Goal: Information Seeking & Learning: Check status

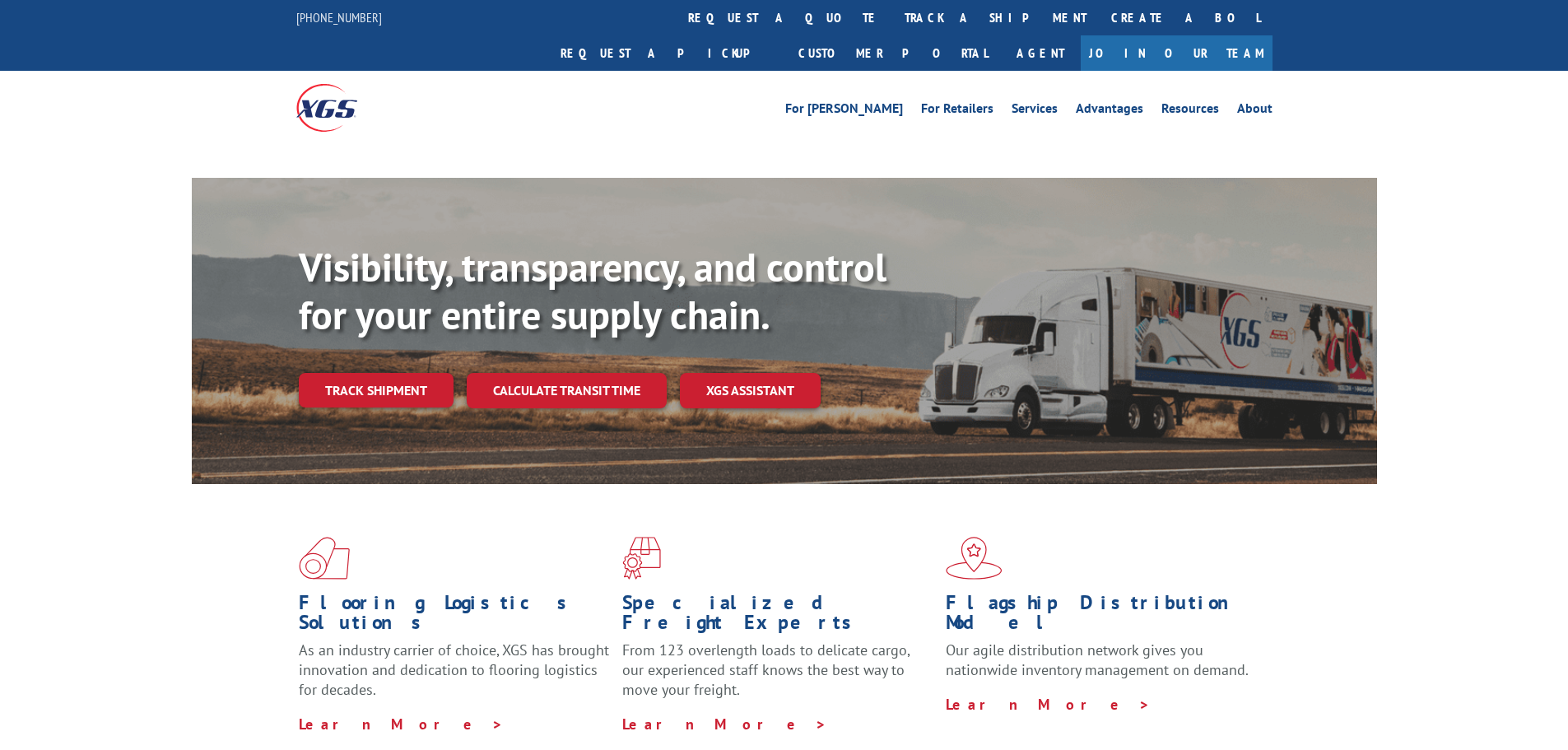
click at [892, 21] on link "track a shipment" at bounding box center [996, 18] width 207 height 36
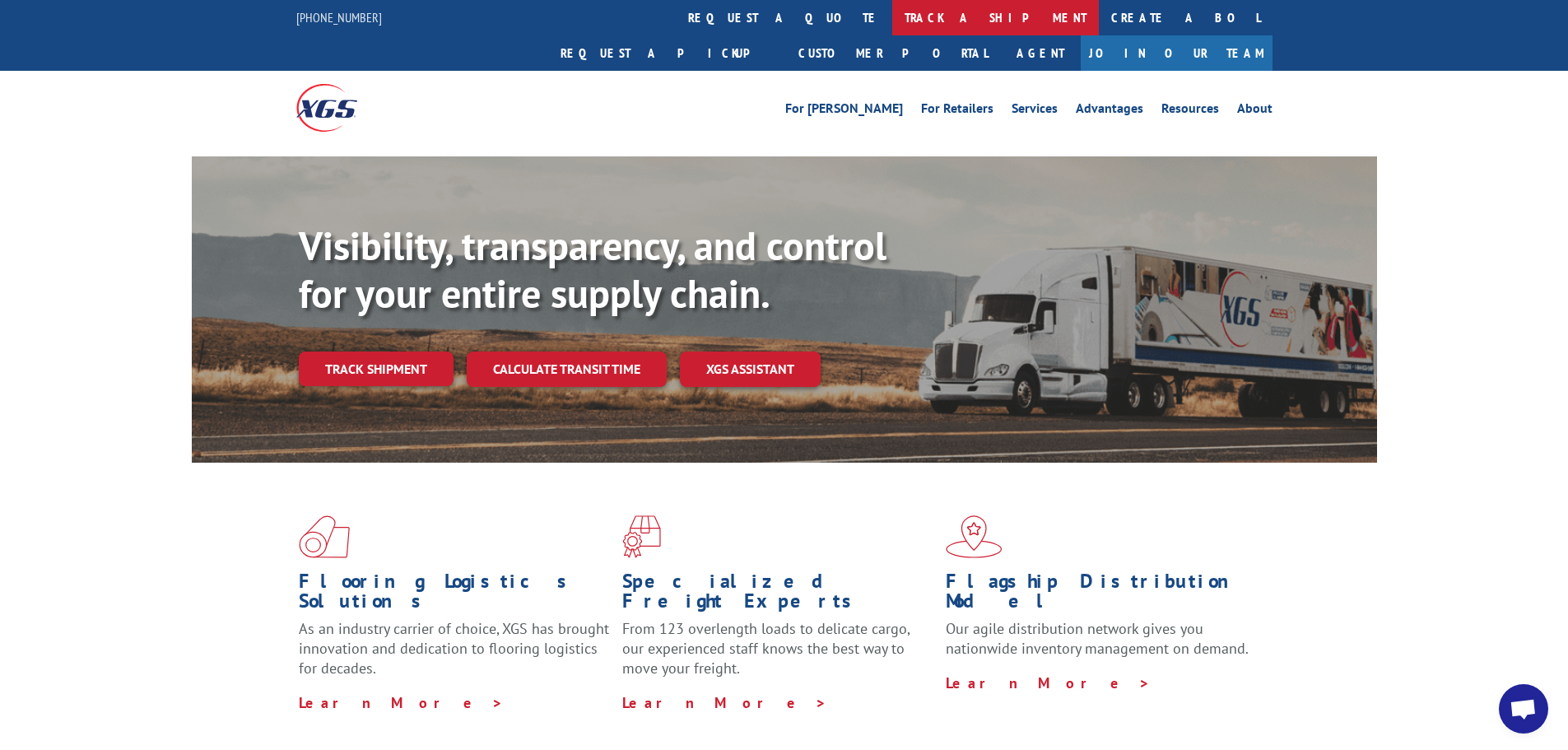
click at [892, 16] on link "track a shipment" at bounding box center [996, 18] width 207 height 36
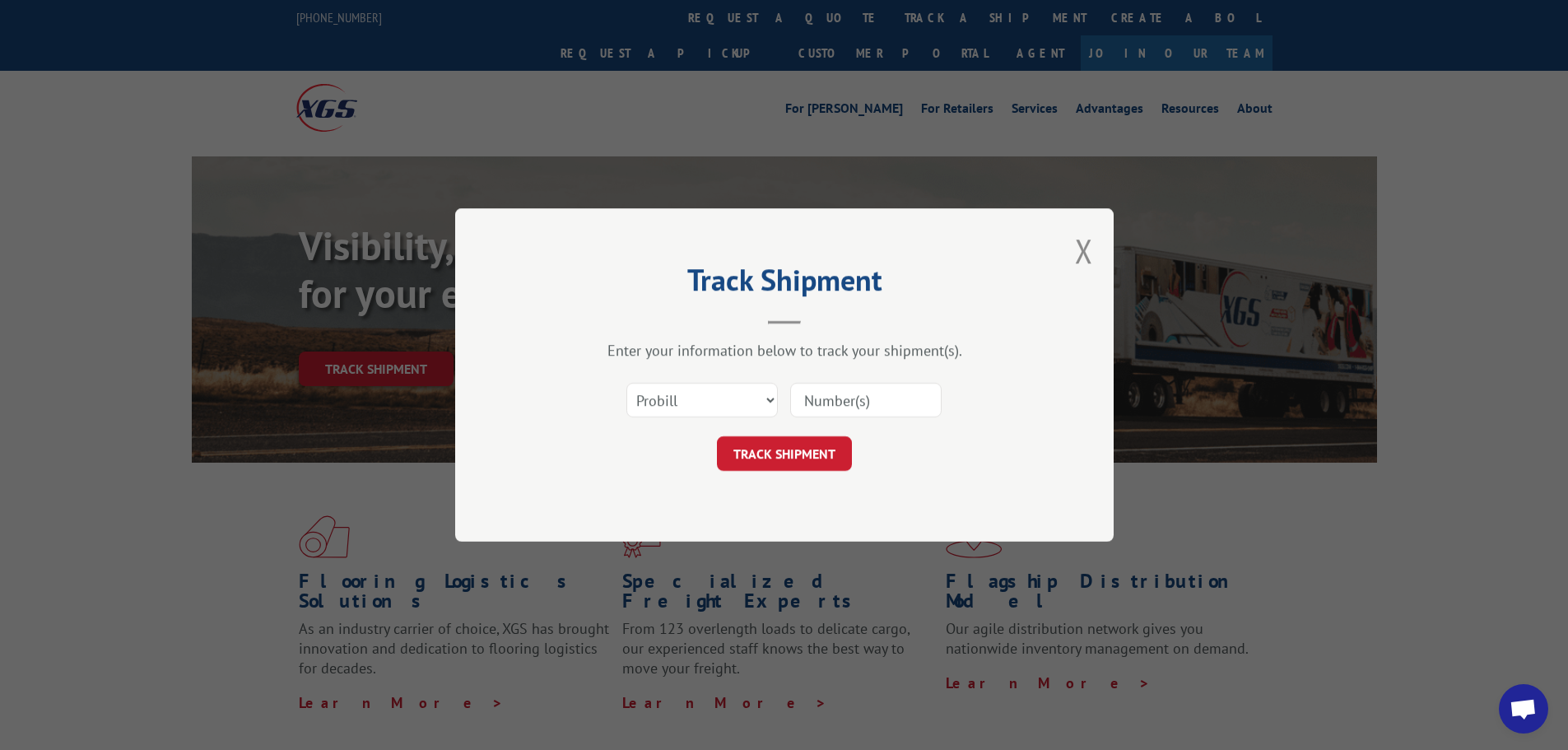
click at [851, 396] on input at bounding box center [866, 400] width 151 height 35
paste input "15968924"
type input "15968924"
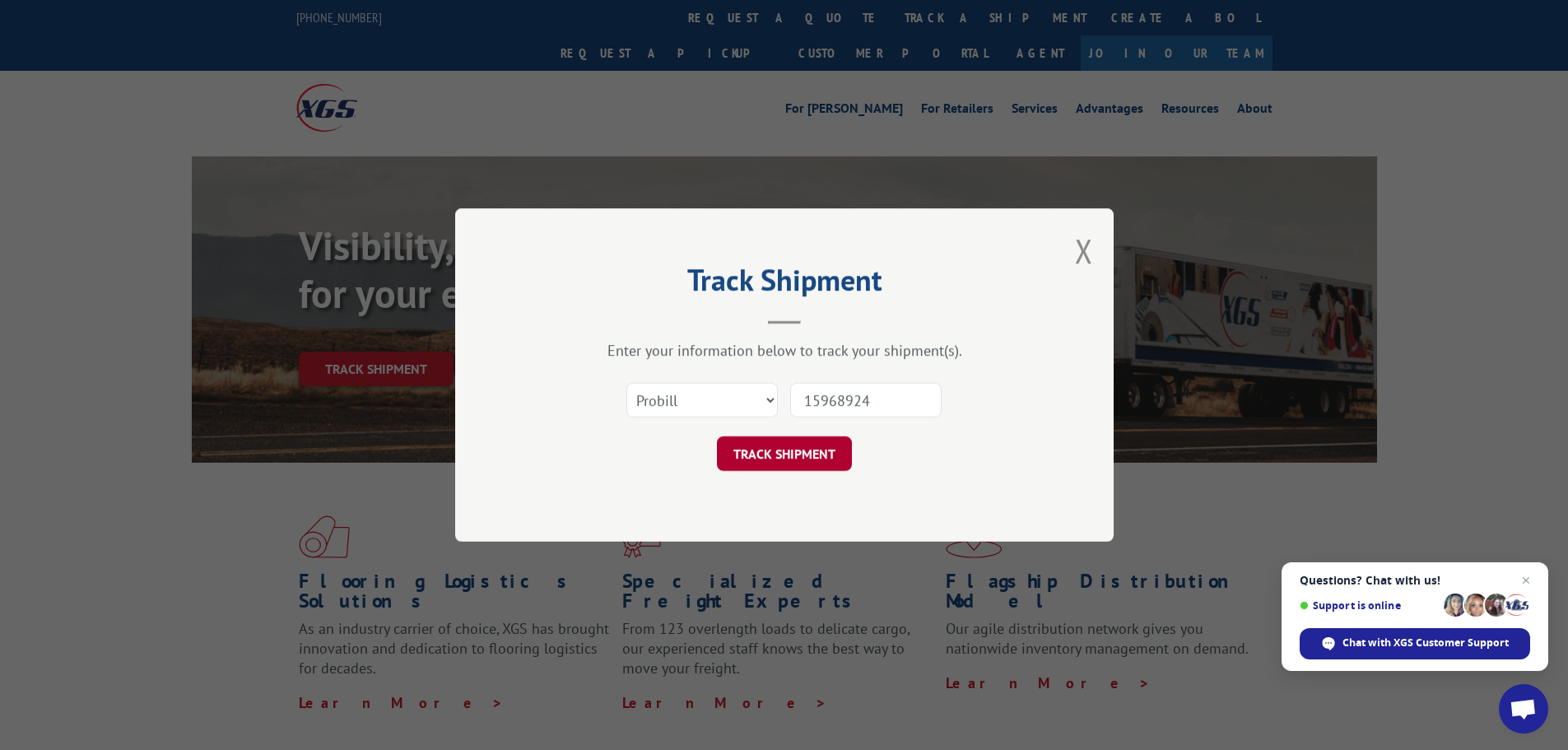
click at [776, 458] on button "TRACK SHIPMENT" at bounding box center [784, 453] width 135 height 35
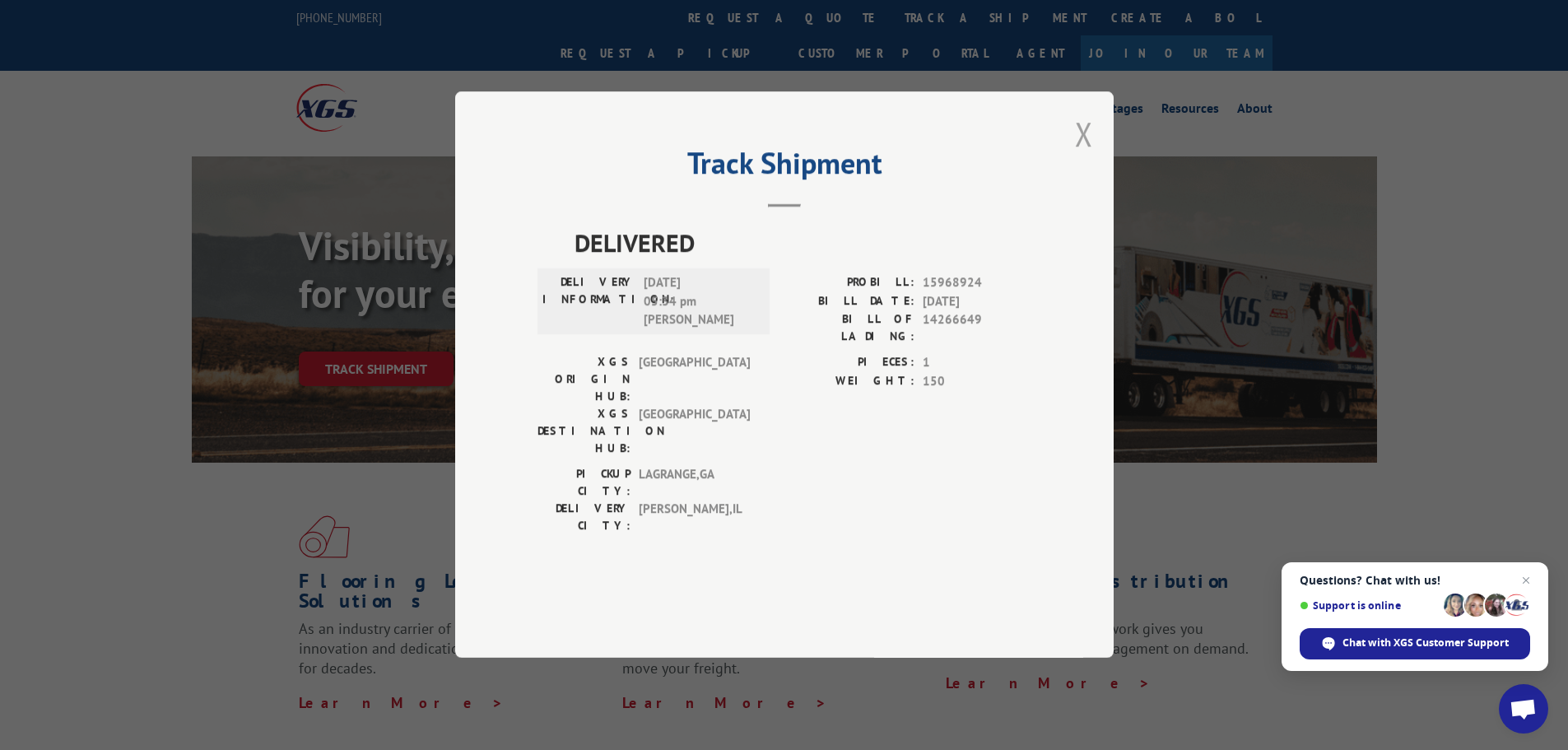
click at [1083, 155] on button "Close modal" at bounding box center [1084, 133] width 18 height 44
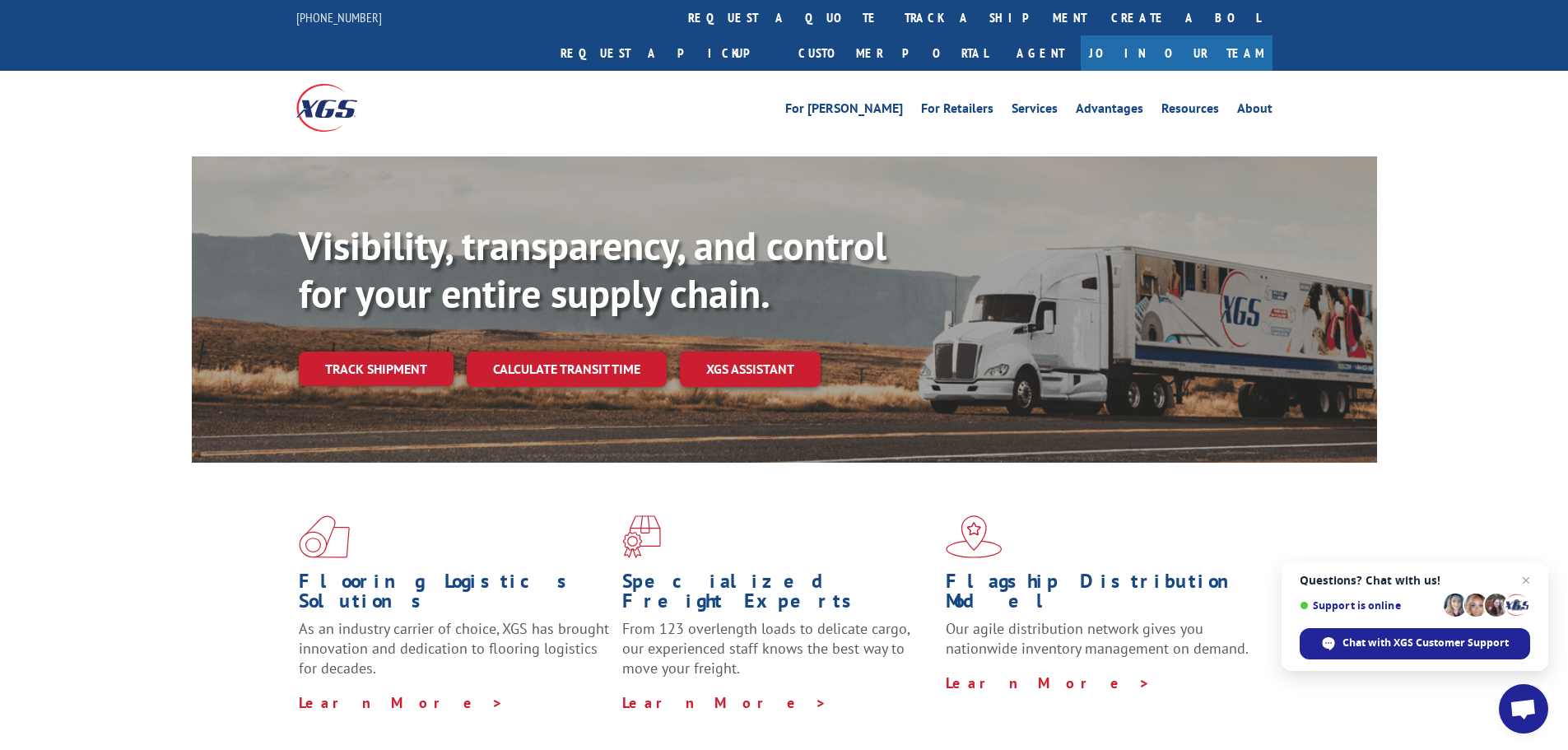
click at [892, 15] on link "track a shipment" at bounding box center [996, 18] width 207 height 36
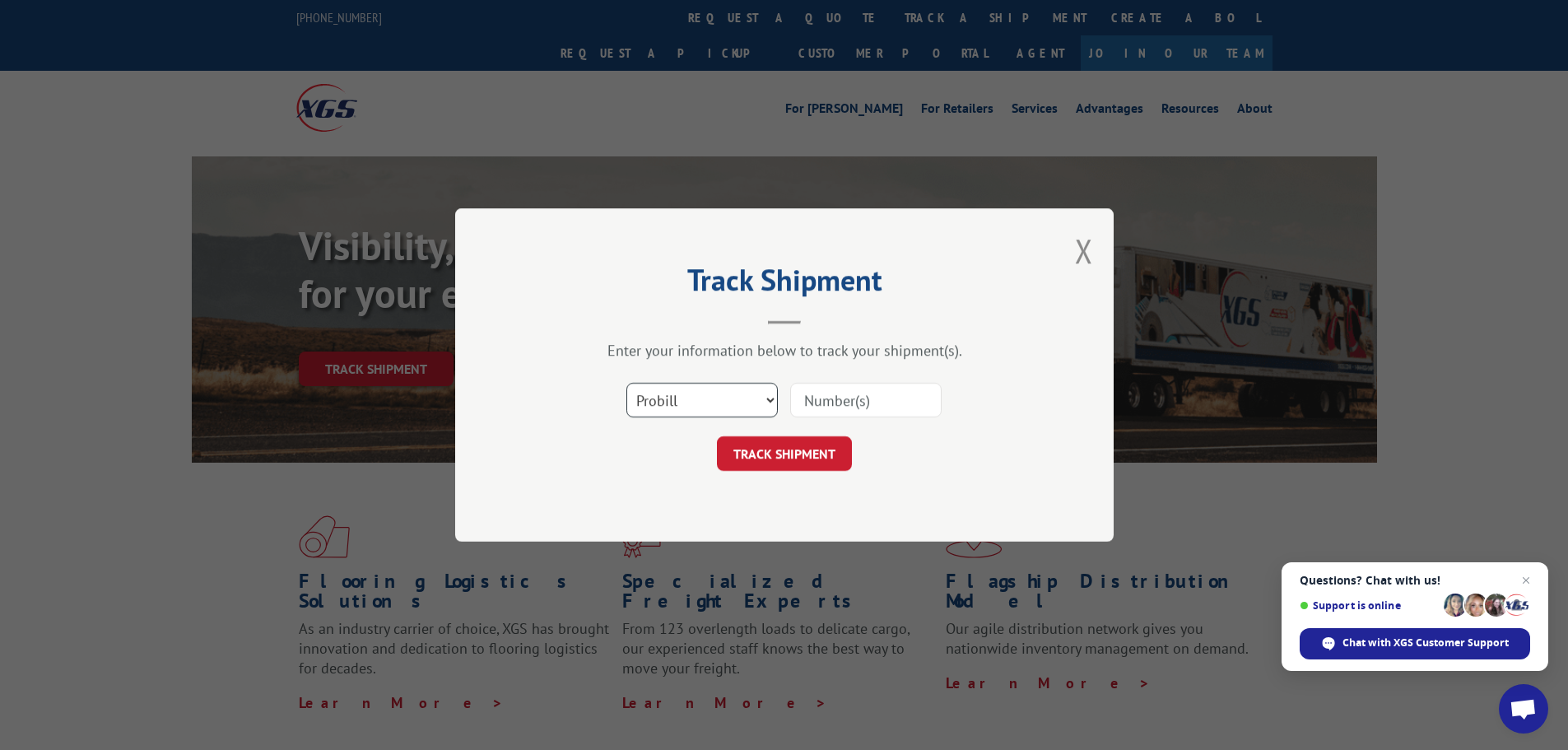
click at [664, 416] on select "Select category... Probill BOL PO" at bounding box center [702, 400] width 151 height 35
select select "po"
click at [626, 383] on select "Select category... Probill BOL PO" at bounding box center [702, 400] width 151 height 35
click at [874, 397] on input at bounding box center [866, 400] width 151 height 35
type input "26000-11033"
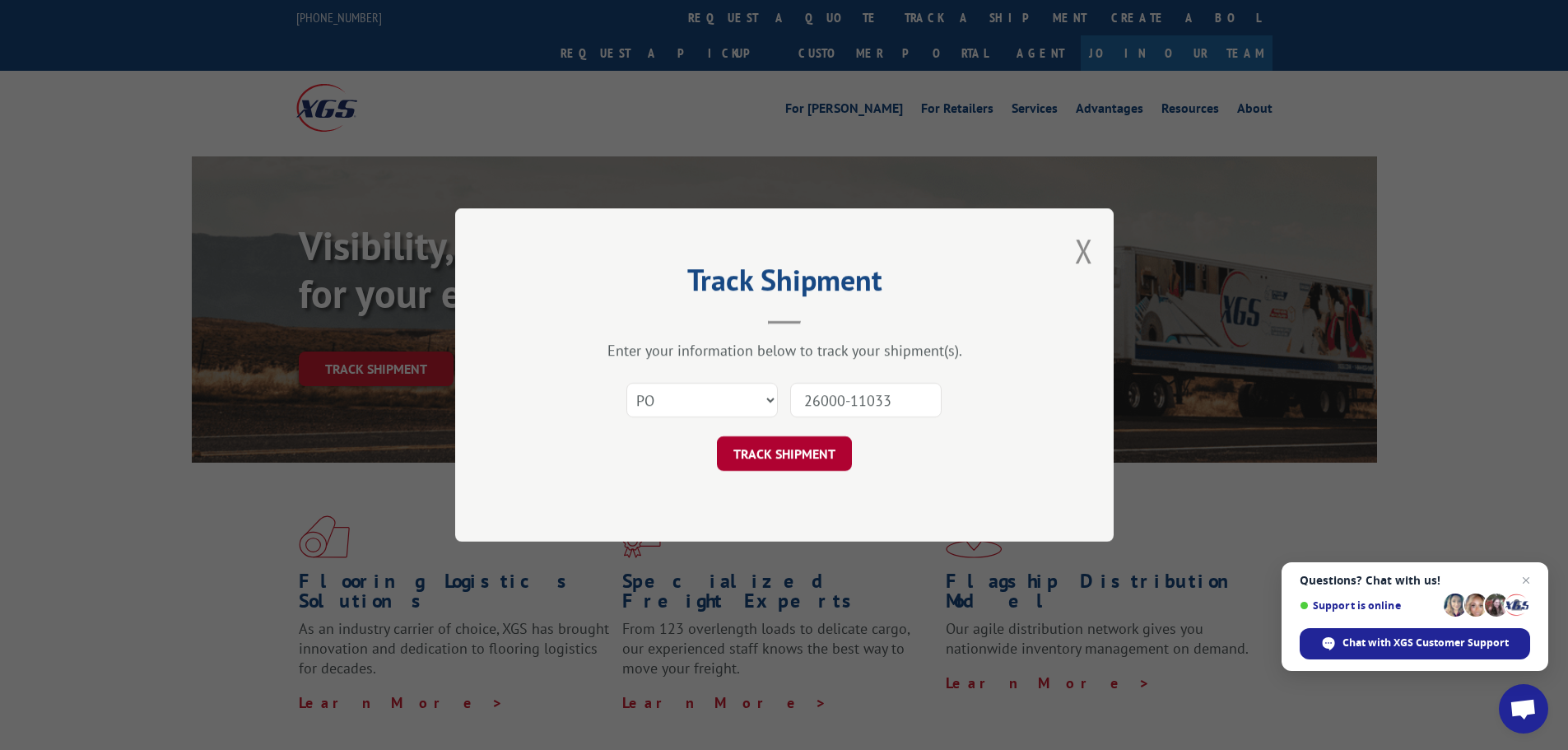
click at [813, 466] on button "TRACK SHIPMENT" at bounding box center [784, 453] width 135 height 35
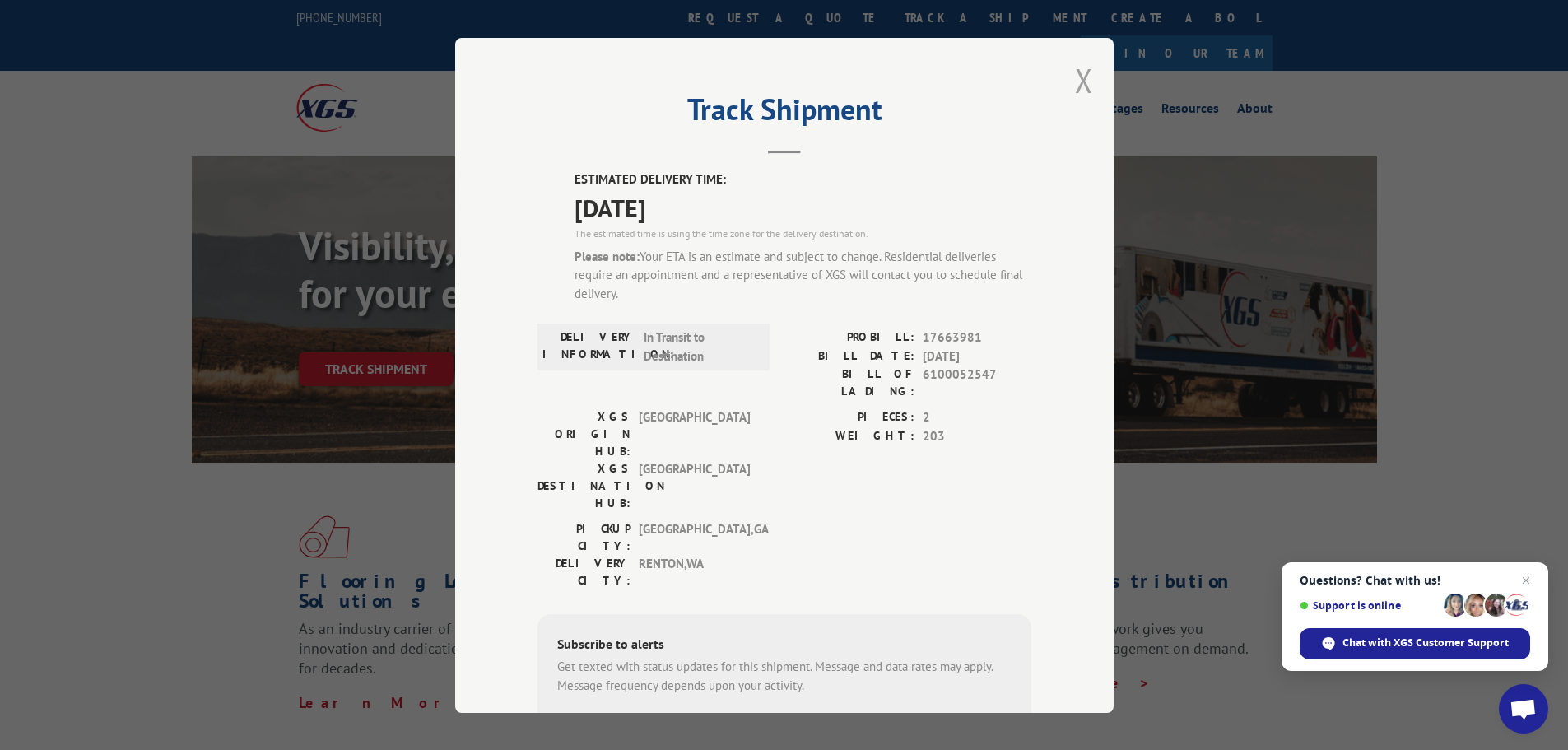
drag, startPoint x: 1082, startPoint y: 62, endPoint x: 1142, endPoint y: 56, distance: 60.3
click at [1082, 63] on button "Close modal" at bounding box center [1084, 81] width 18 height 44
